Goal: Information Seeking & Learning: Learn about a topic

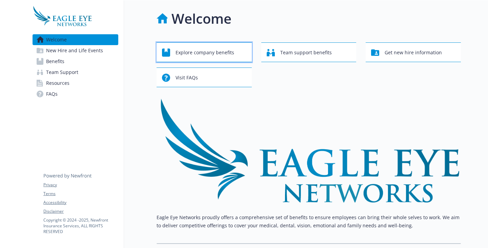
click at [235, 54] on div "Explore company benefits" at bounding box center [205, 52] width 86 height 13
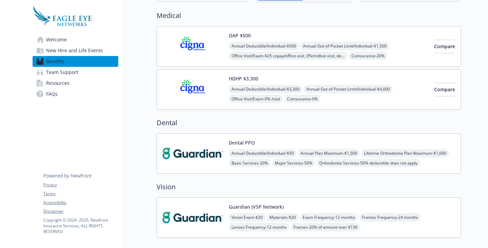
scroll to position [54, 0]
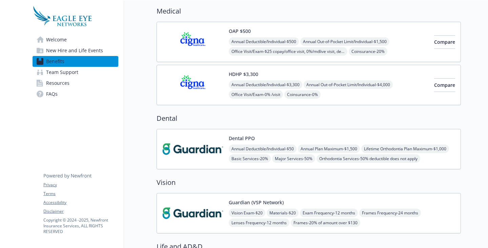
click at [193, 151] on img at bounding box center [192, 149] width 61 height 29
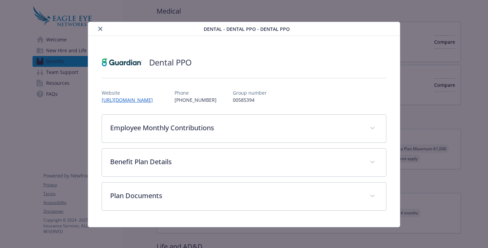
scroll to position [1, 0]
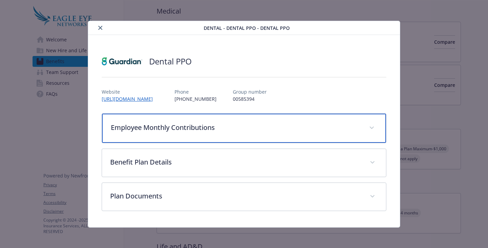
click at [367, 125] on span "details for plan Dental - Dental PPO - Dental PPO" at bounding box center [371, 127] width 11 height 11
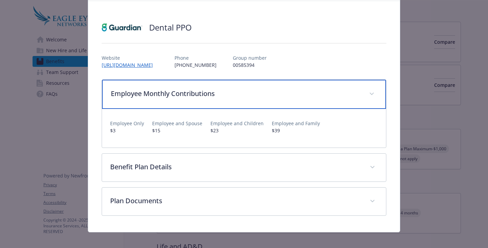
scroll to position [41, 0]
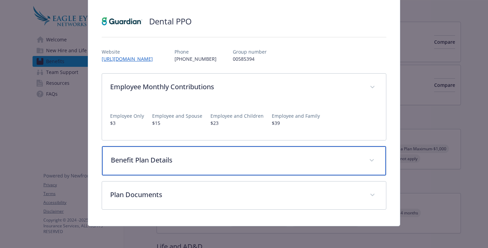
click at [366, 162] on span "details for plan Dental - Dental PPO - Dental PPO" at bounding box center [371, 160] width 11 height 11
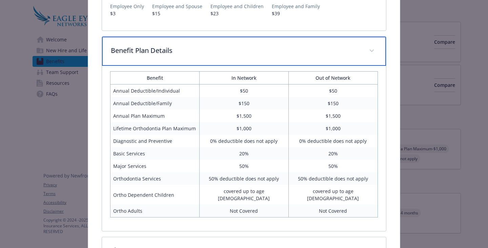
scroll to position [151, 0]
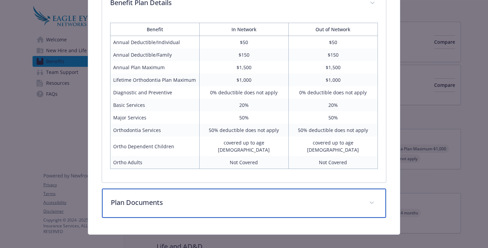
click at [370, 197] on span "details for plan Dental - Dental PPO - Dental PPO" at bounding box center [371, 202] width 11 height 11
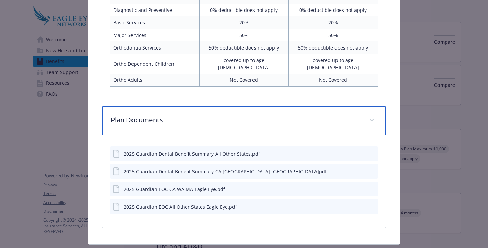
scroll to position [289, 0]
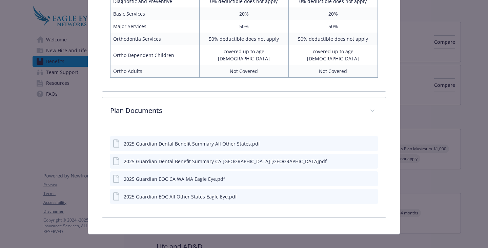
click at [217, 140] on div "2025 Guardian Dental Benefit Summary All Other States.pdf" at bounding box center [192, 143] width 136 height 7
click at [368, 141] on icon "preview file" at bounding box center [371, 143] width 6 height 5
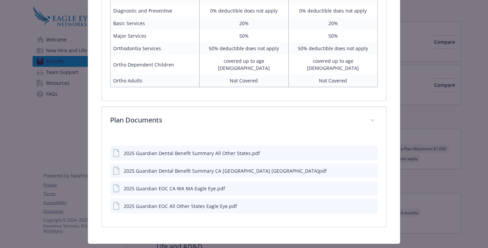
scroll to position [282, 0]
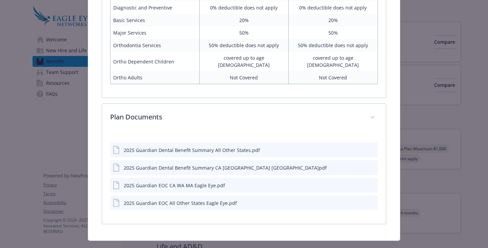
click at [369, 200] on icon "preview file" at bounding box center [371, 202] width 6 height 5
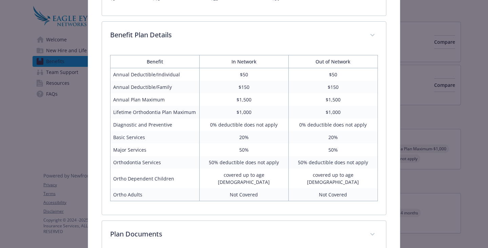
scroll to position [0, 0]
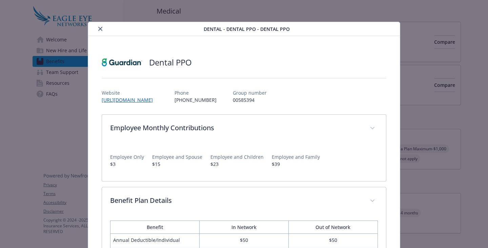
click at [101, 27] on icon "close" at bounding box center [100, 29] width 4 height 4
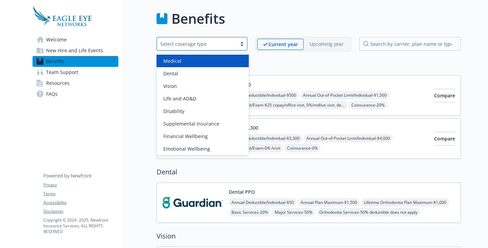
click at [245, 45] on div at bounding box center [242, 43] width 10 height 5
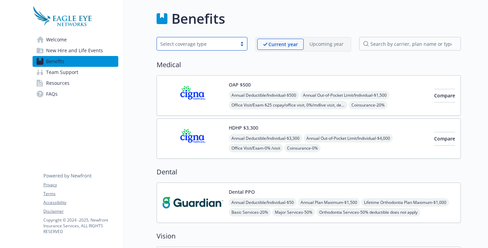
click at [245, 45] on div at bounding box center [242, 43] width 10 height 5
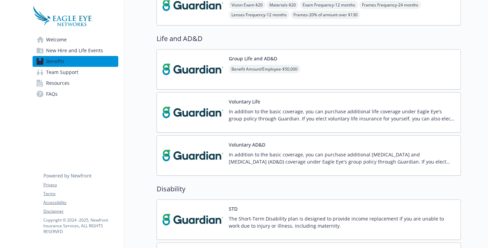
scroll to position [262, 0]
click at [185, 109] on img at bounding box center [192, 112] width 61 height 29
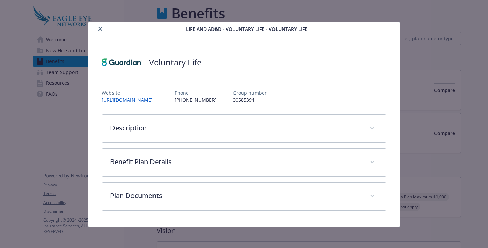
scroll to position [262, 0]
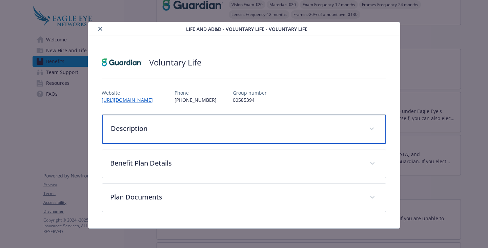
click at [186, 127] on p "Description" at bounding box center [236, 128] width 250 height 10
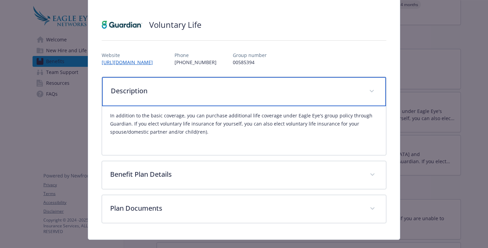
scroll to position [51, 0]
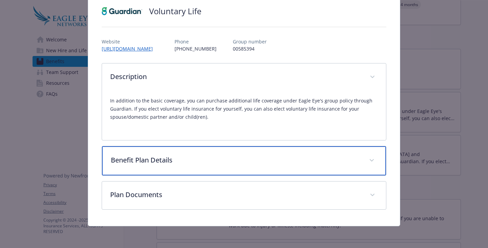
click at [183, 160] on p "Benefit Plan Details" at bounding box center [236, 160] width 250 height 10
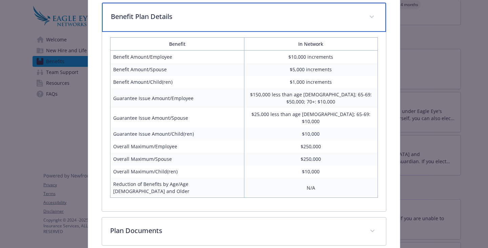
scroll to position [209, 0]
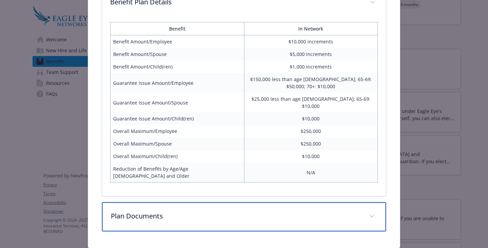
click at [172, 211] on p "Plan Documents" at bounding box center [236, 216] width 250 height 10
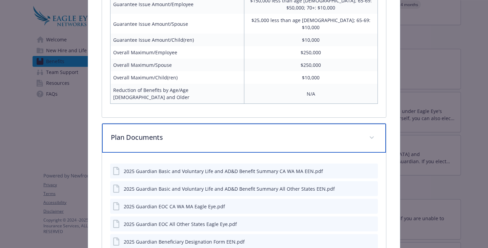
scroll to position [287, 0]
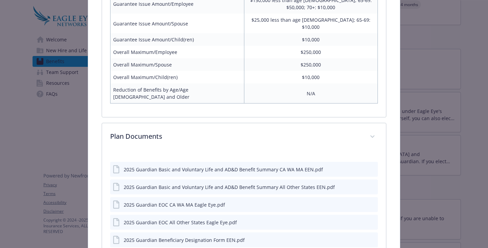
click at [187, 183] on div "2025 Guardian Basic and Voluntary Life and AD&D Benefit Summary All Other State…" at bounding box center [229, 186] width 211 height 7
click at [368, 184] on icon "preview file" at bounding box center [371, 186] width 6 height 5
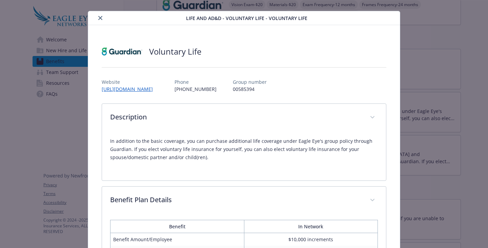
scroll to position [0, 0]
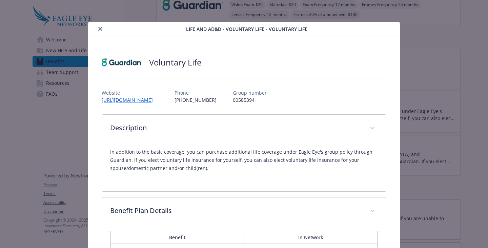
click at [101, 29] on icon "close" at bounding box center [100, 29] width 4 height 4
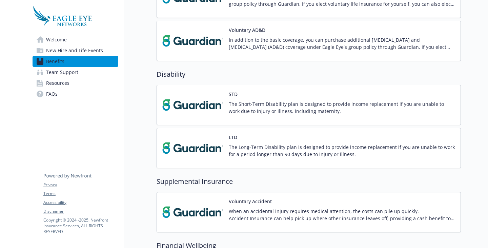
scroll to position [386, 0]
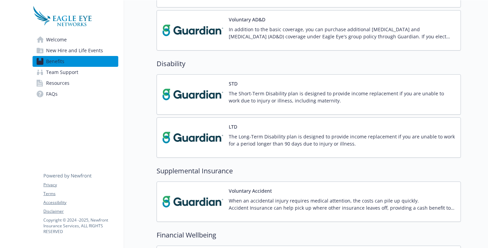
click at [197, 99] on img at bounding box center [192, 94] width 61 height 29
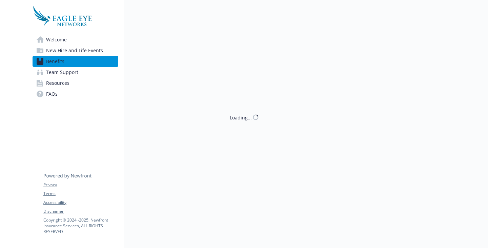
scroll to position [386, 0]
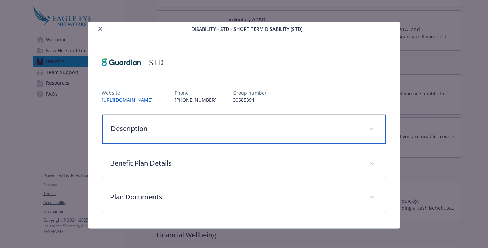
click at [183, 126] on p "Description" at bounding box center [236, 128] width 250 height 10
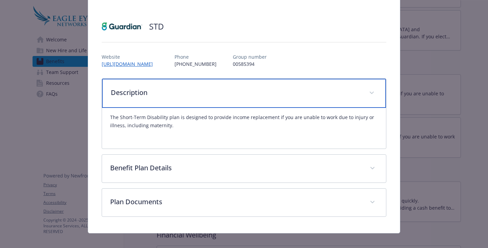
scroll to position [43, 0]
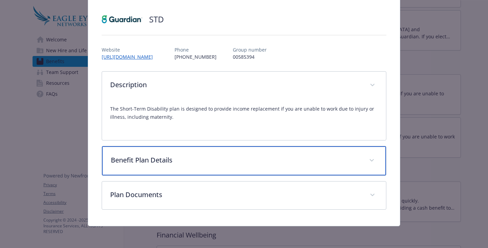
click at [179, 157] on p "Benefit Plan Details" at bounding box center [236, 160] width 250 height 10
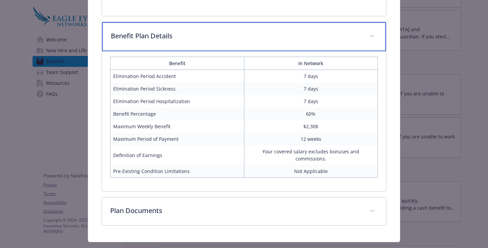
scroll to position [176, 0]
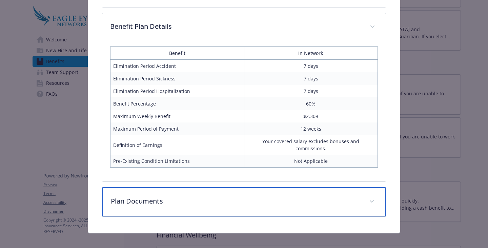
click at [169, 196] on p "Plan Documents" at bounding box center [236, 201] width 250 height 10
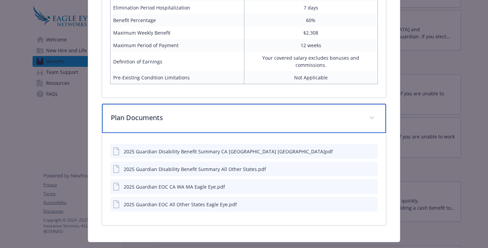
scroll to position [261, 0]
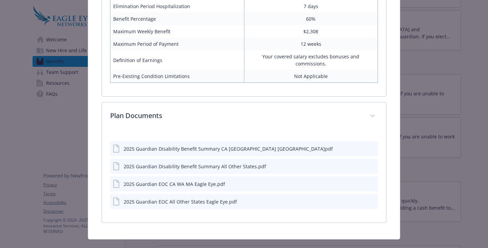
click at [370, 163] on icon "preview file" at bounding box center [371, 165] width 6 height 5
click at [369, 199] on icon "preview file" at bounding box center [371, 201] width 6 height 5
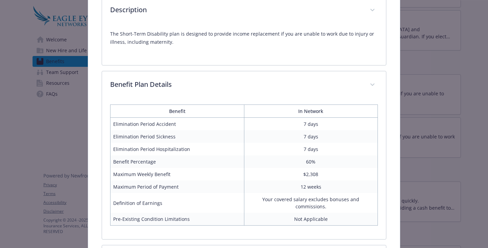
scroll to position [0, 0]
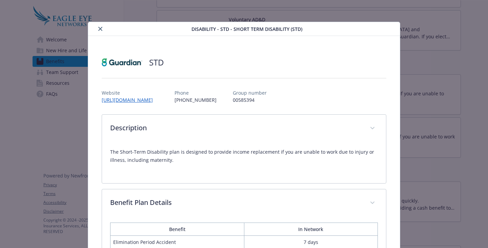
click at [101, 30] on icon "close" at bounding box center [100, 29] width 4 height 4
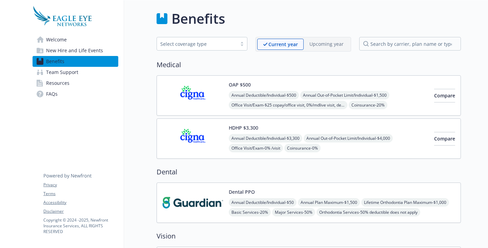
click at [77, 51] on span "New Hire and Life Events" at bounding box center [74, 50] width 57 height 11
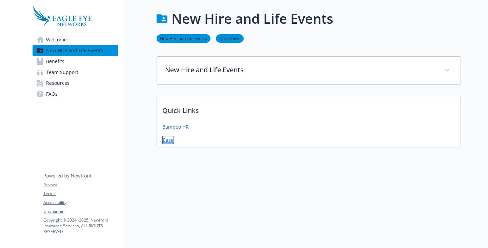
click at [168, 140] on link "Ease" at bounding box center [168, 140] width 12 height 8
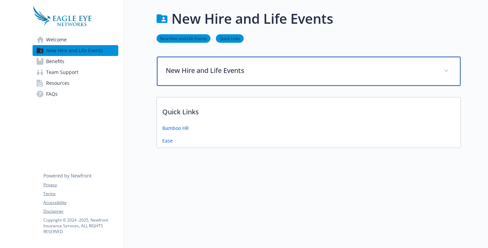
click at [201, 72] on p "New Hire and Life Events" at bounding box center [301, 70] width 270 height 10
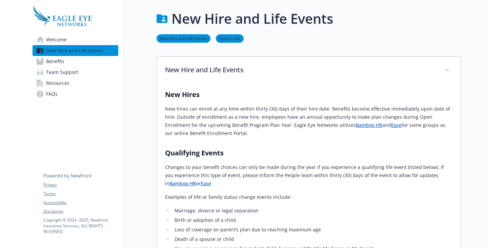
click at [356, 124] on link "Bamboo HR" at bounding box center [369, 125] width 26 height 6
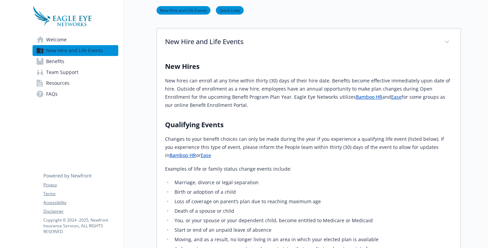
scroll to position [32, 0]
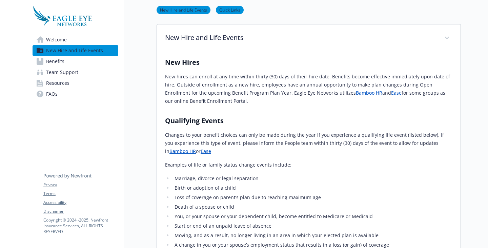
click at [56, 61] on span "Benefits" at bounding box center [55, 61] width 18 height 11
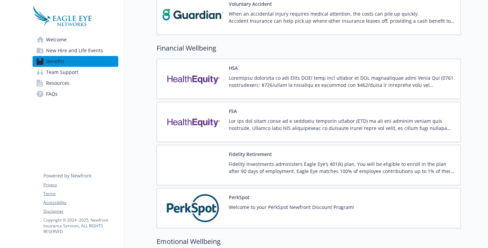
scroll to position [572, 0]
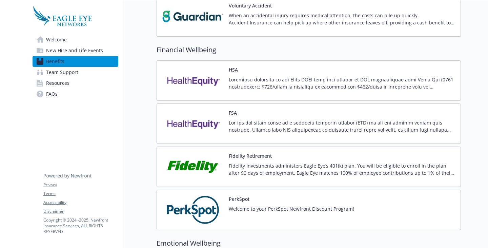
click at [245, 124] on p at bounding box center [342, 126] width 226 height 14
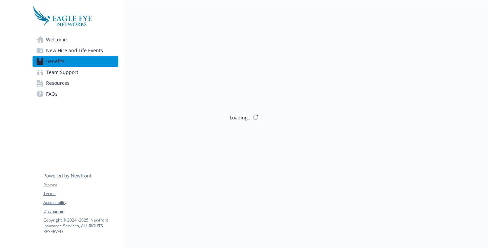
scroll to position [572, 0]
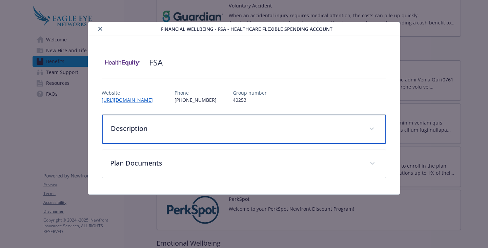
click at [245, 124] on p "Description" at bounding box center [236, 128] width 250 height 10
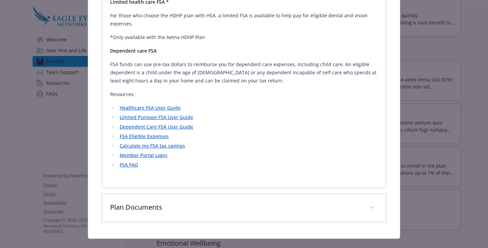
scroll to position [255, 0]
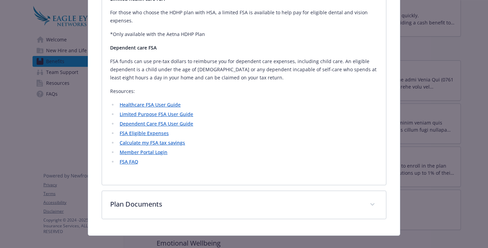
click at [132, 158] on link "FSA FAQ" at bounding box center [129, 161] width 19 height 6
